Goal: Information Seeking & Learning: Check status

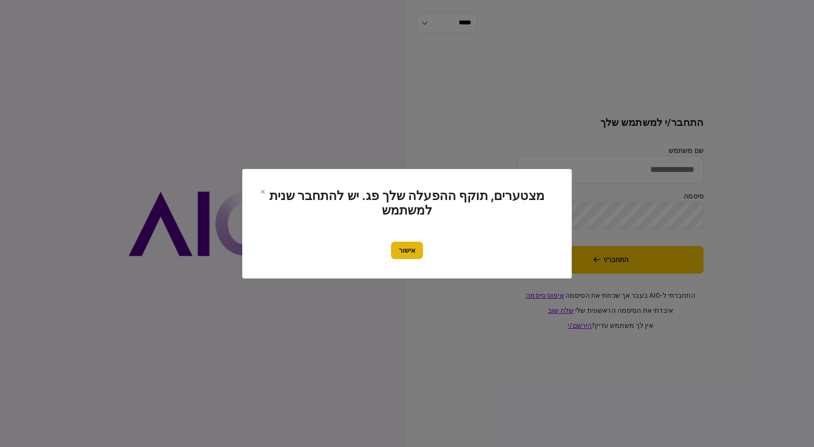
click at [410, 242] on button "אישור" at bounding box center [407, 250] width 32 height 17
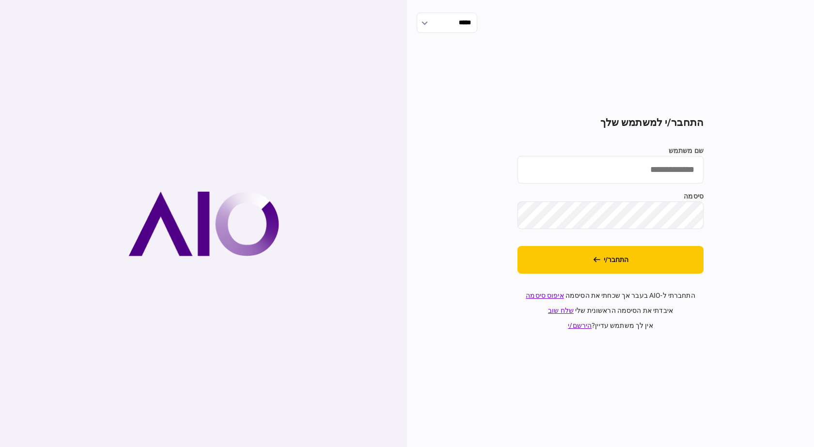
click at [587, 159] on input "שם משתמש" at bounding box center [611, 170] width 186 height 28
type input "**********"
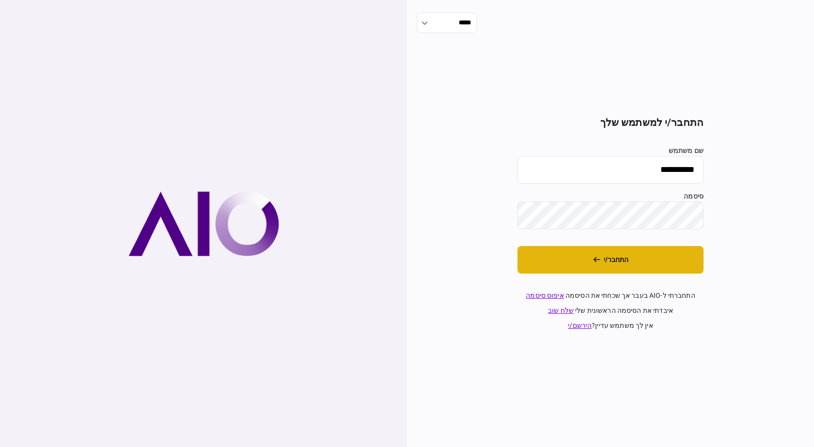
click at [628, 267] on button "התחבר/י" at bounding box center [611, 260] width 186 height 28
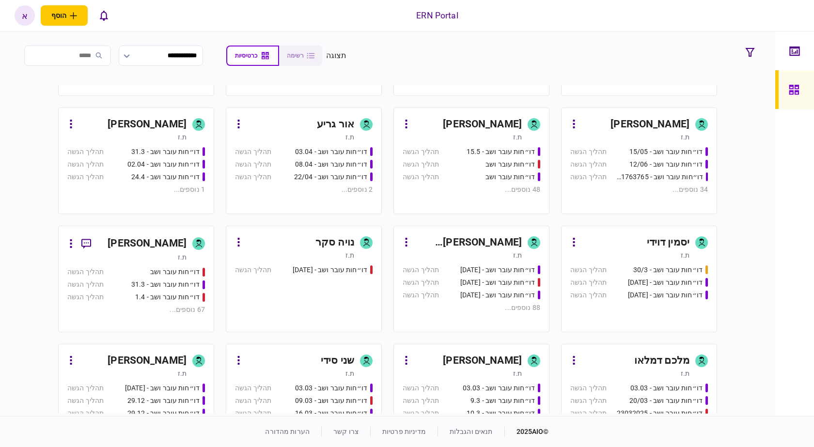
scroll to position [242, 0]
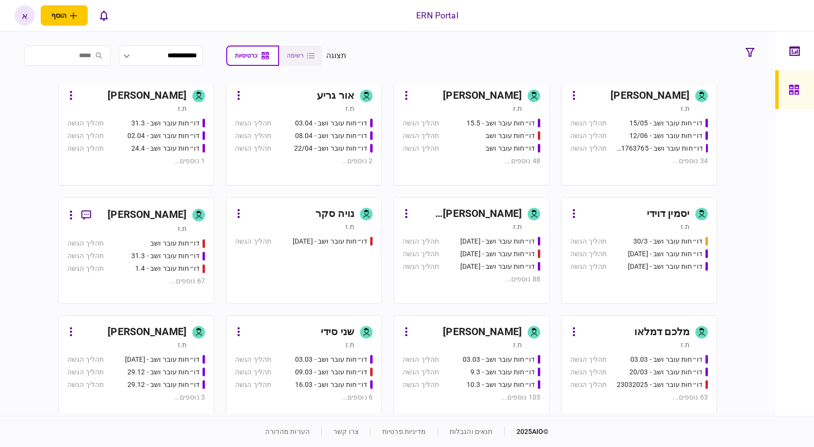
click at [511, 328] on div "איתמר שקד" at bounding box center [482, 333] width 79 height 16
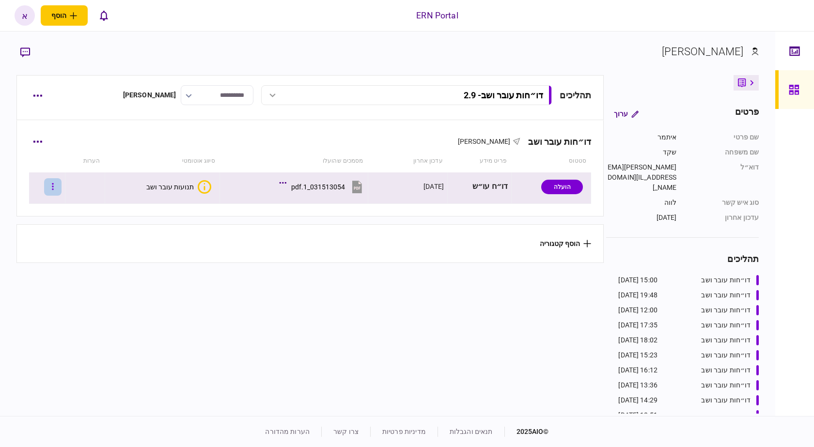
click at [62, 186] on button "button" at bounding box center [52, 186] width 17 height 17
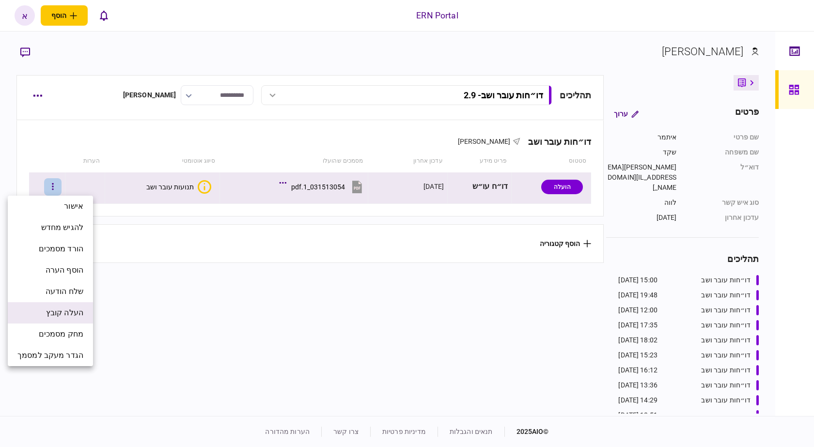
click at [78, 315] on span "העלה קובץ" at bounding box center [64, 313] width 37 height 12
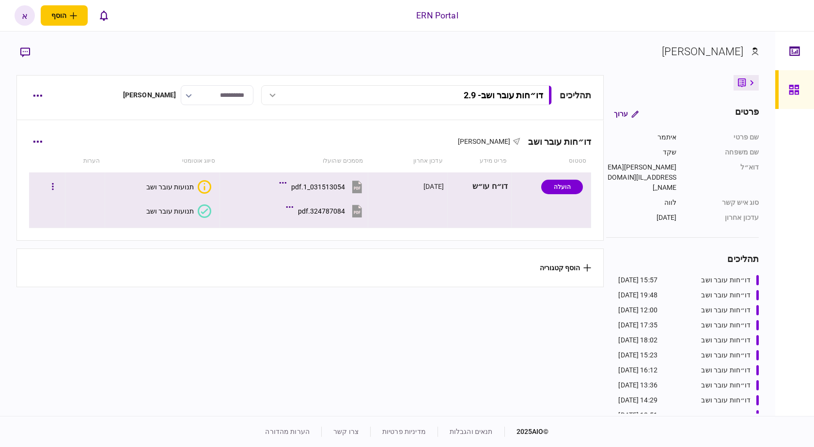
click at [186, 214] on div "תנועות עובר ושב" at bounding box center [170, 211] width 48 height 8
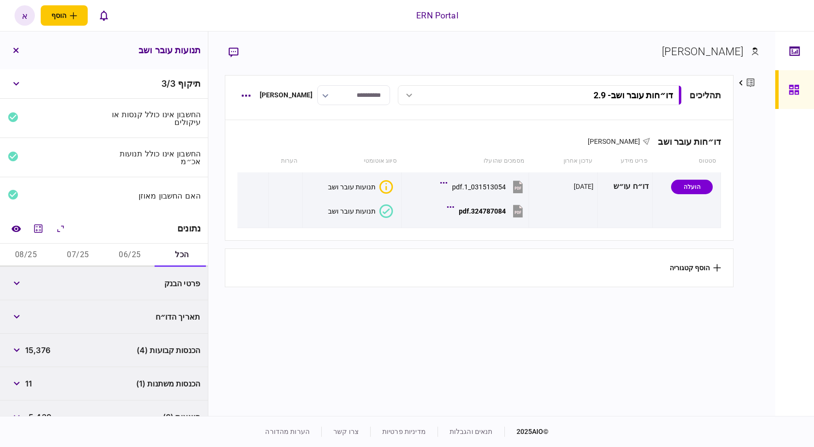
click at [136, 247] on button "06/25" at bounding box center [130, 255] width 52 height 23
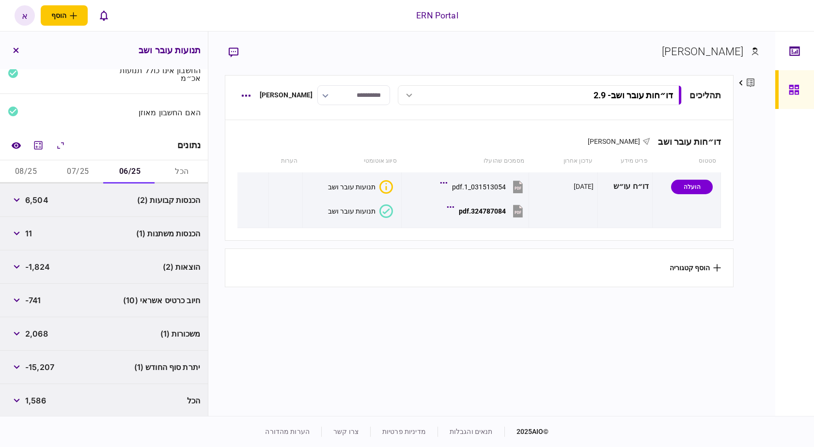
scroll to position [85, 0]
click at [35, 200] on span "6,504" at bounding box center [36, 199] width 23 height 12
click at [42, 142] on icon "מחשבון" at bounding box center [38, 144] width 12 height 12
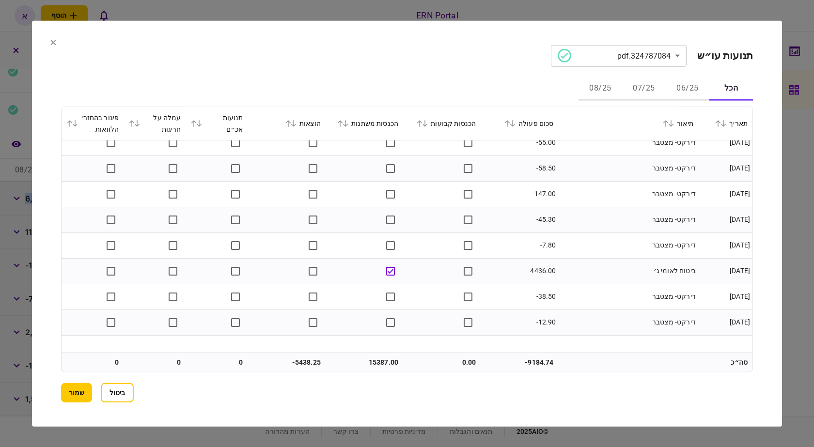
scroll to position [1536, 0]
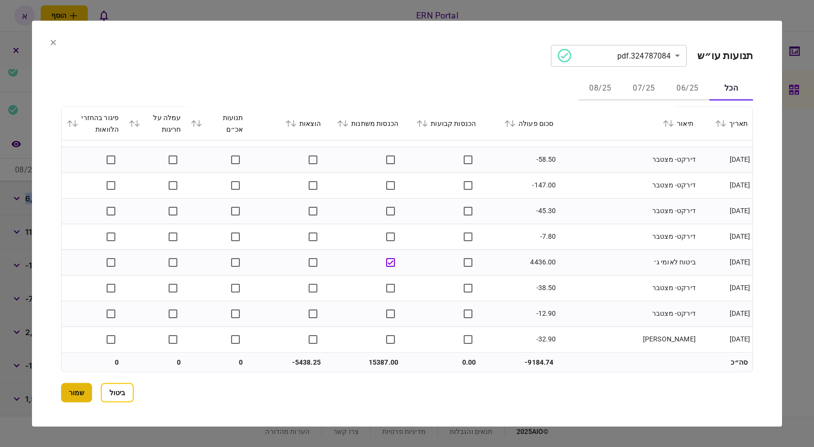
click at [86, 394] on button "שמור" at bounding box center [76, 392] width 31 height 19
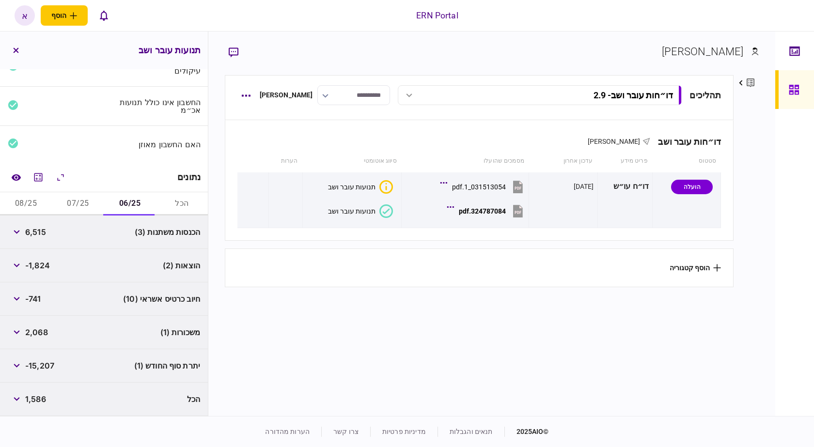
scroll to position [51, 0]
click at [40, 233] on span "6,515" at bounding box center [35, 232] width 21 height 12
copy span "6,515"
click at [39, 265] on span "-1,824" at bounding box center [37, 266] width 25 height 12
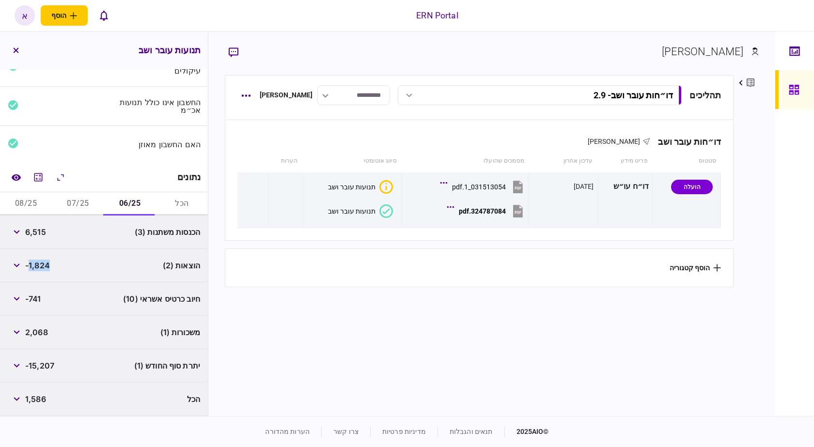
copy span "1,824"
click at [39, 265] on span "-1,824" at bounding box center [37, 266] width 25 height 12
click at [31, 357] on div "יתרת סוף החודש (1) -15,207" at bounding box center [104, 366] width 208 height 33
click at [41, 364] on span "-15,207" at bounding box center [39, 366] width 29 height 12
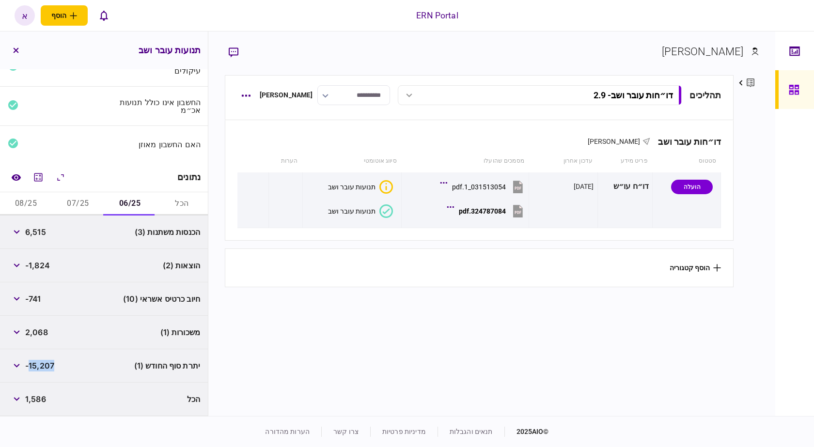
click at [41, 364] on span "-15,207" at bounding box center [39, 366] width 29 height 12
click at [46, 367] on span "-15,207" at bounding box center [39, 366] width 29 height 12
click at [84, 209] on button "07/25" at bounding box center [78, 203] width 52 height 23
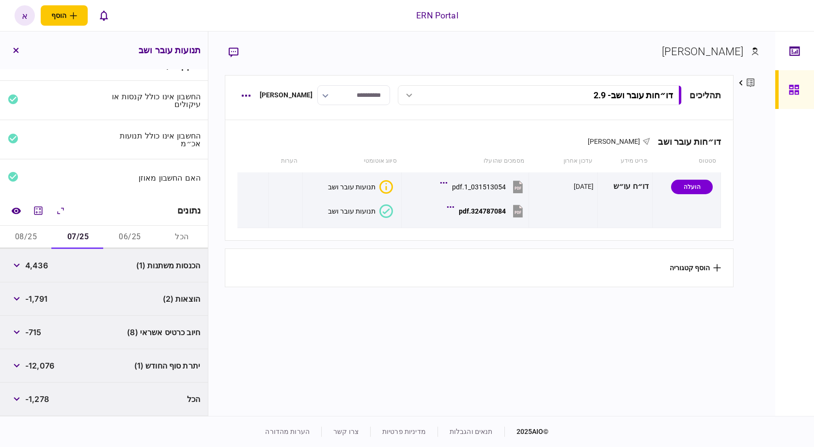
scroll to position [18, 0]
click at [39, 266] on span "4,436" at bounding box center [36, 266] width 23 height 12
copy span "4,436"
click at [44, 297] on span "-1,791" at bounding box center [36, 299] width 22 height 12
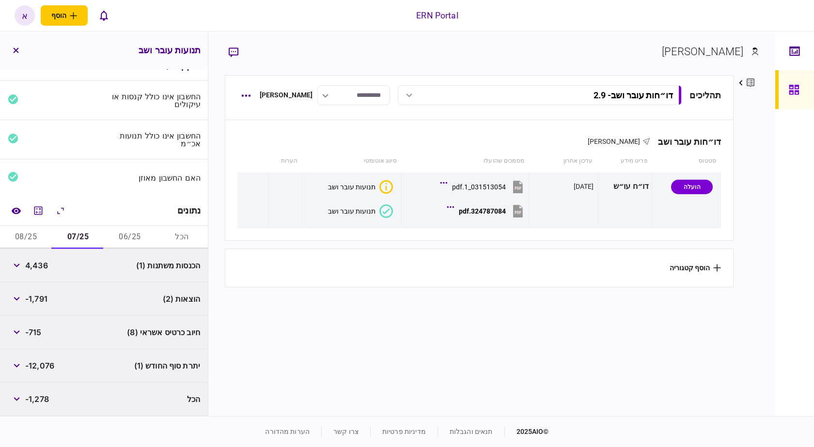
click at [44, 297] on span "-1,791" at bounding box center [36, 299] width 22 height 12
copy span "1,791"
click at [45, 368] on span "-12,076" at bounding box center [39, 366] width 29 height 12
click at [31, 232] on button "08/25" at bounding box center [26, 237] width 52 height 23
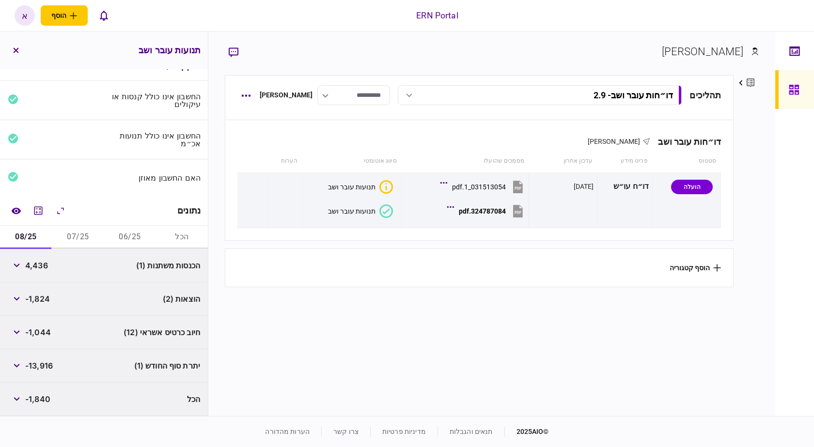
click at [38, 270] on span "4,436" at bounding box center [36, 266] width 23 height 12
copy span "4,436"
click at [47, 300] on span "-1,824" at bounding box center [37, 299] width 25 height 12
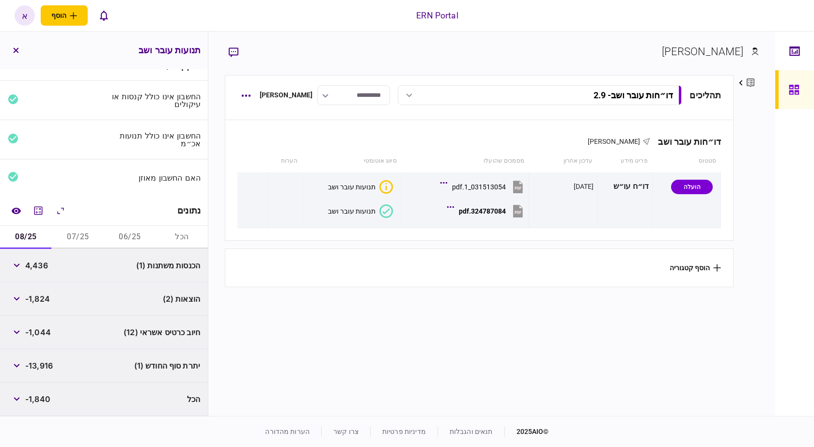
click at [45, 370] on span "-13,916" at bounding box center [39, 366] width 28 height 12
